Goal: Navigation & Orientation: Find specific page/section

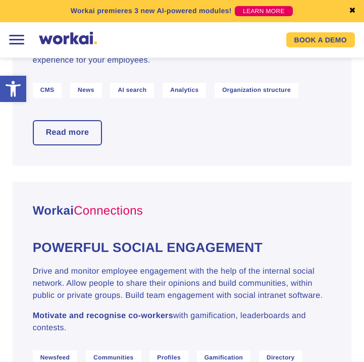
scroll to position [842, 0]
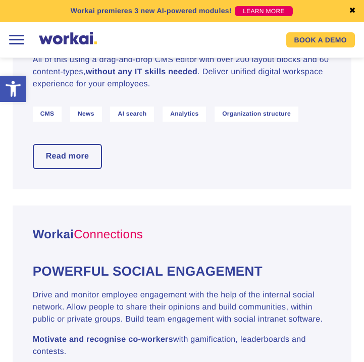
click at [17, 46] on div at bounding box center [16, 39] width 21 height 21
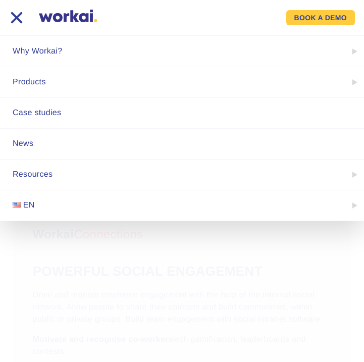
click at [36, 206] on link "EN" at bounding box center [182, 205] width 364 height 30
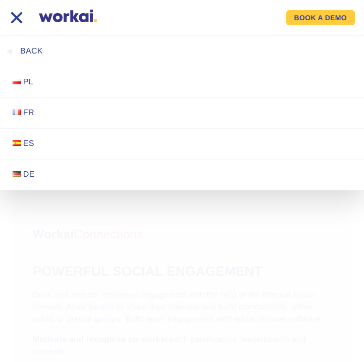
click at [66, 86] on link "PL" at bounding box center [182, 82] width 364 height 30
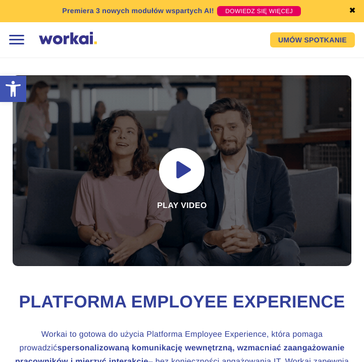
click at [19, 40] on div at bounding box center [16, 39] width 21 height 21
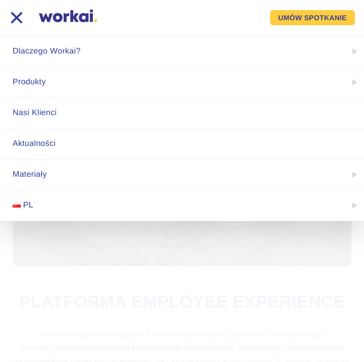
click at [71, 107] on link "Nasi Klienci" at bounding box center [182, 113] width 364 height 30
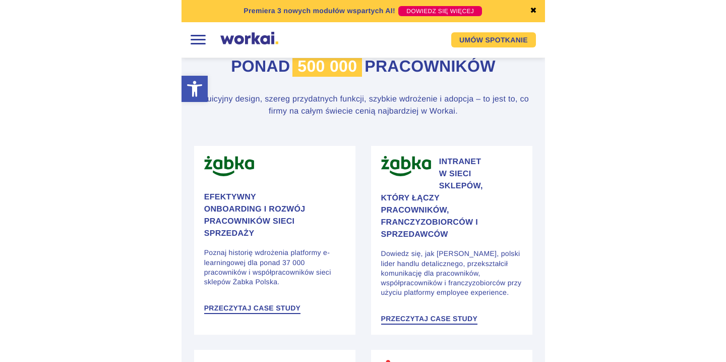
scroll to position [384, 0]
